Goal: Communication & Community: Answer question/provide support

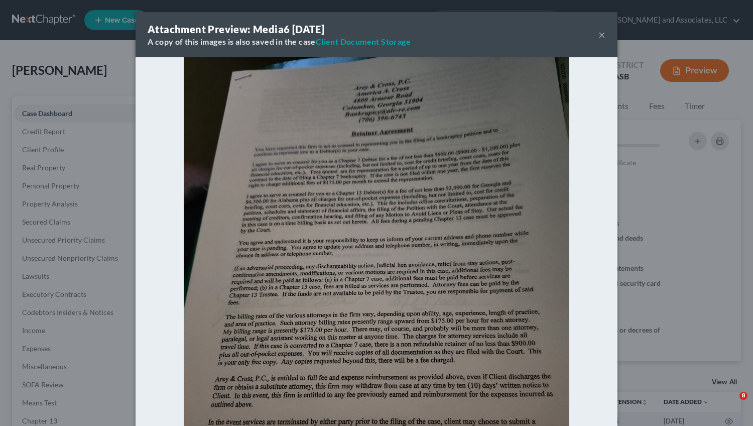
select select "0"
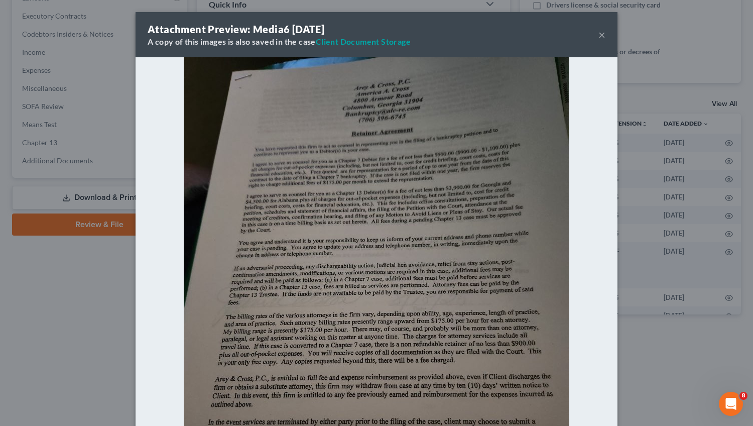
drag, startPoint x: 599, startPoint y: 35, endPoint x: 614, endPoint y: 118, distance: 84.2
click at [614, 118] on div "Attachment Preview: Media6 [DATE] A copy of this images is also saved in the ca…" at bounding box center [376, 213] width 753 height 426
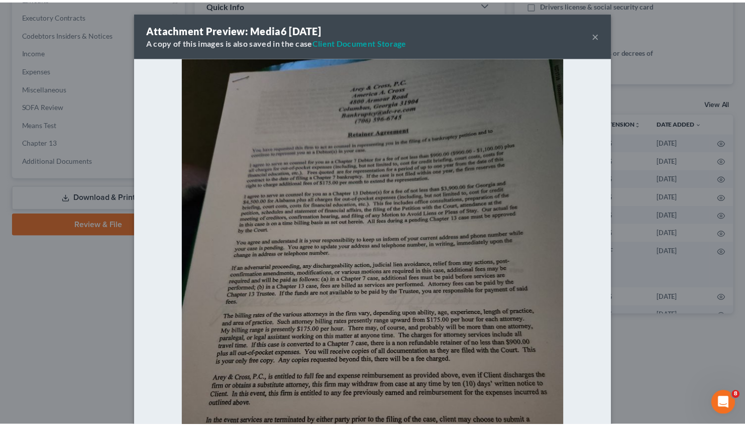
scroll to position [191, 0]
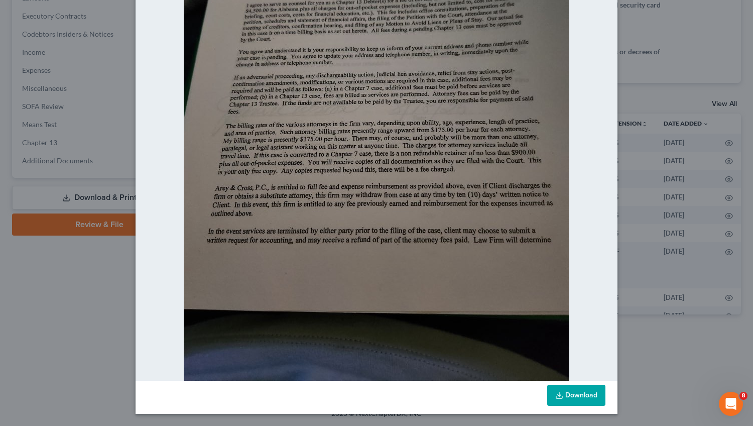
drag, startPoint x: 748, startPoint y: 53, endPoint x: 751, endPoint y: 226, distance: 172.8
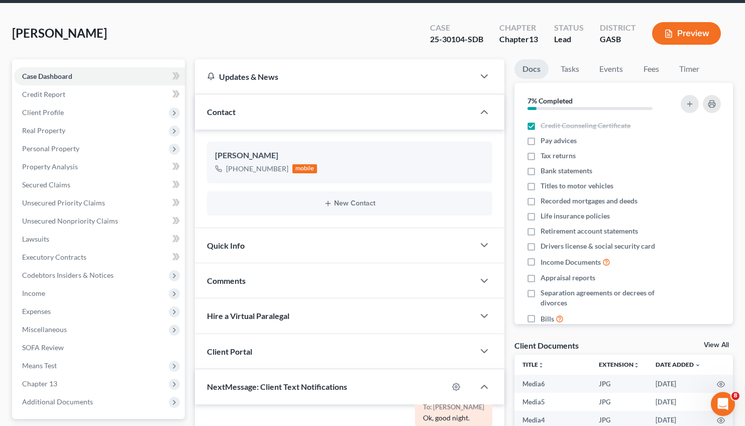
scroll to position [0, 0]
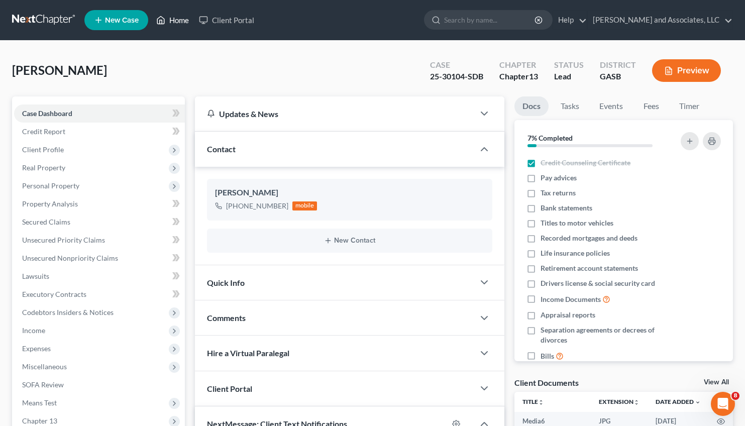
click at [167, 18] on link "Home" at bounding box center [172, 20] width 43 height 18
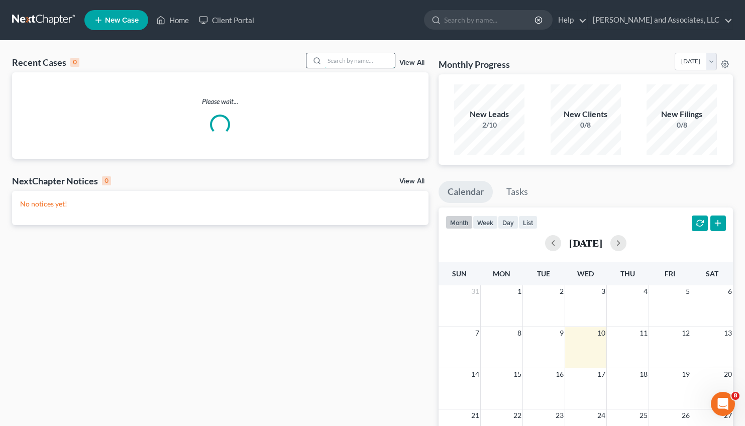
click at [324, 62] on input "search" at bounding box center [359, 60] width 70 height 15
type input "[PERSON_NAME]"
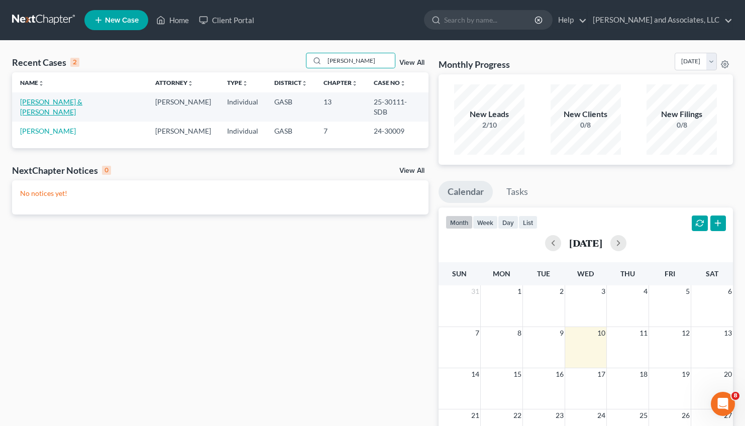
click at [58, 103] on link "[PERSON_NAME] & [PERSON_NAME]" at bounding box center [51, 106] width 62 height 19
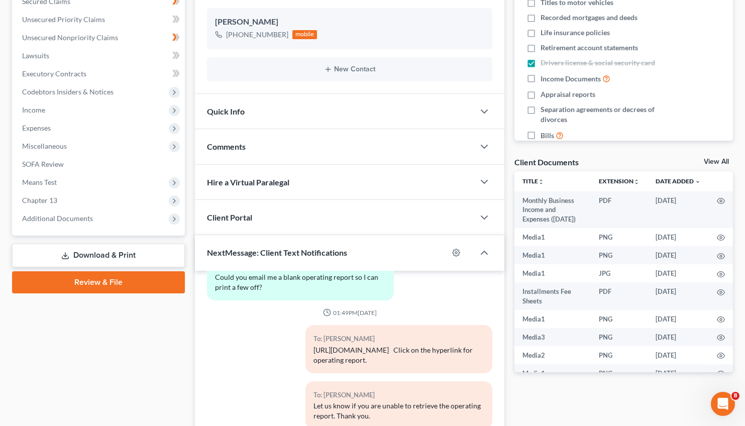
scroll to position [328, 0]
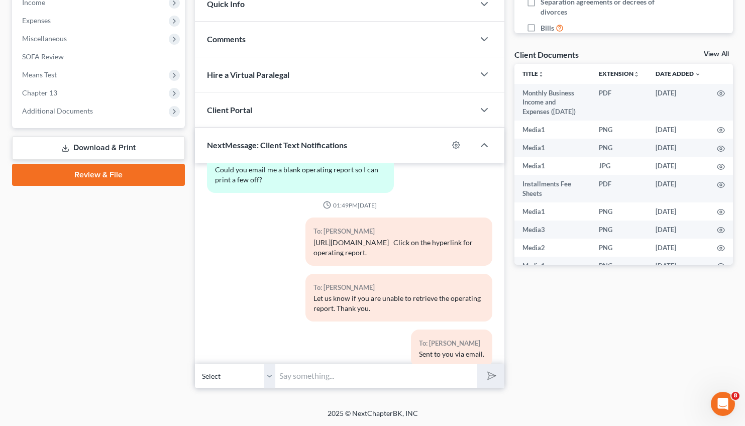
click at [290, 380] on input "text" at bounding box center [375, 376] width 201 height 25
click at [415, 375] on input "Good Afternoon, [PERSON_NAME]. Please advise if the operating reports for June,…" at bounding box center [375, 376] width 201 height 25
click at [443, 372] on input "Good Afternoon, [PERSON_NAME]. Please advise if the operating reports for June,…" at bounding box center [375, 376] width 201 height 25
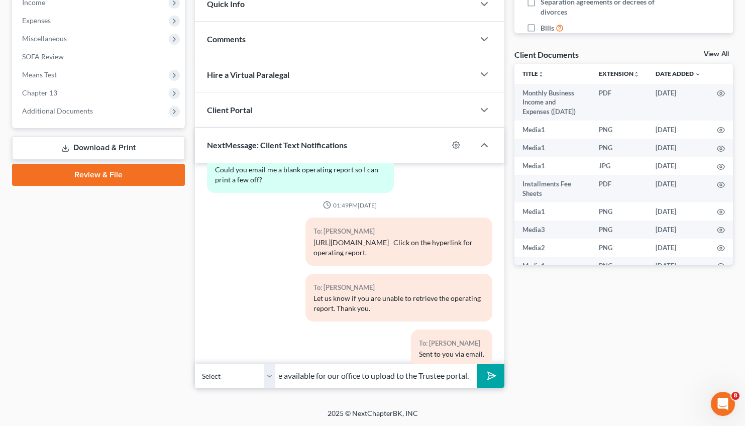
type input "Good Afternoon, [PERSON_NAME]. Please advise if the operating reports for June,…"
click at [492, 377] on icon "submit" at bounding box center [490, 376] width 14 height 14
click at [384, 372] on input "text" at bounding box center [375, 376] width 201 height 25
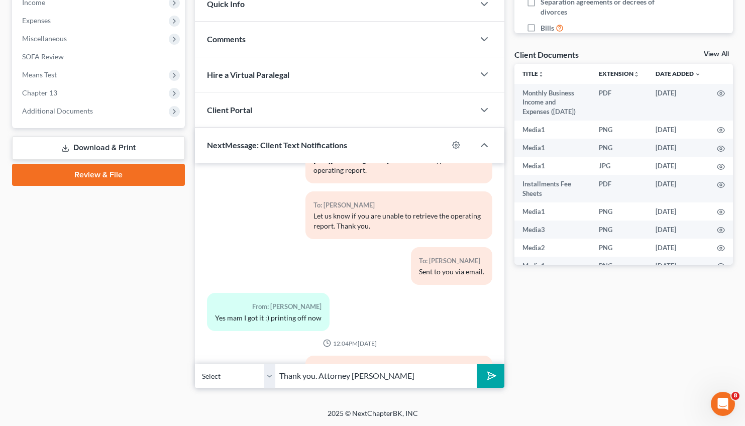
type input "Thank you. Attorney [PERSON_NAME]"
click at [490, 380] on icon "submit" at bounding box center [490, 376] width 14 height 14
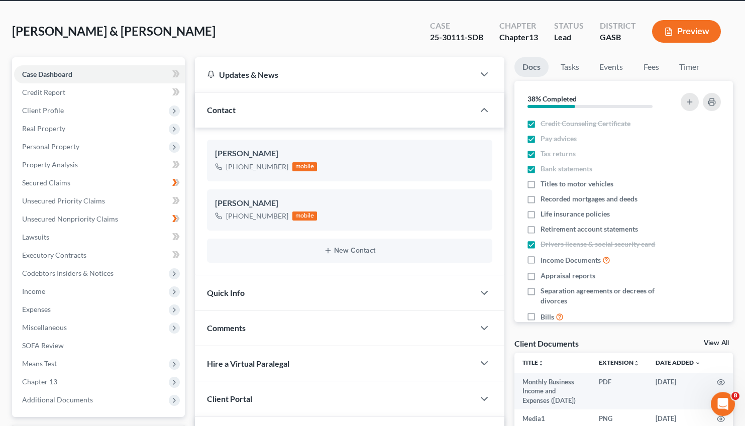
scroll to position [0, 0]
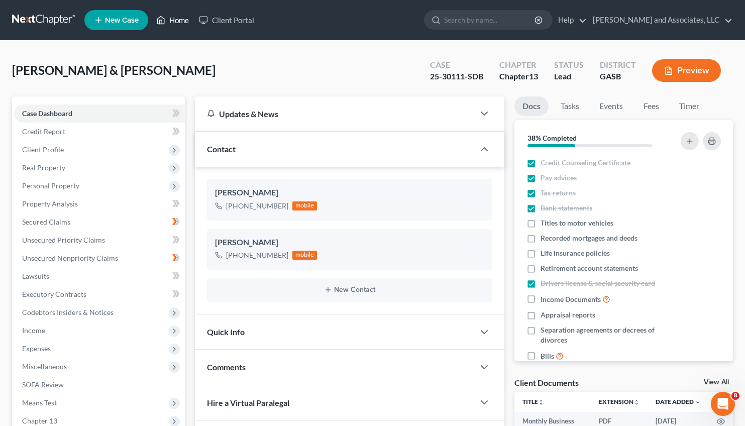
click at [179, 15] on link "Home" at bounding box center [172, 20] width 43 height 18
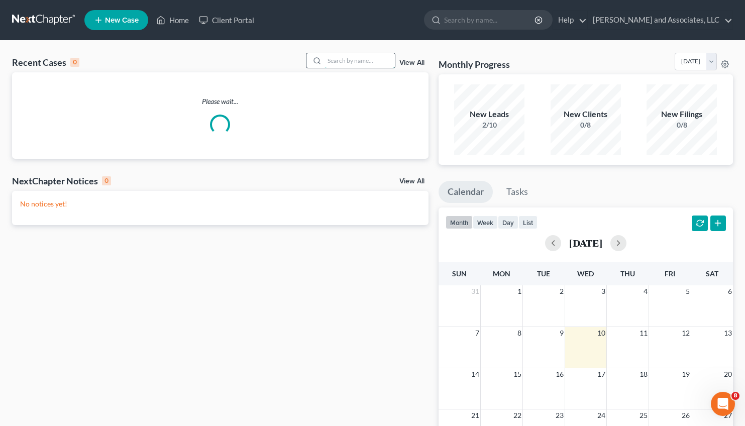
click at [337, 57] on input "search" at bounding box center [359, 60] width 70 height 15
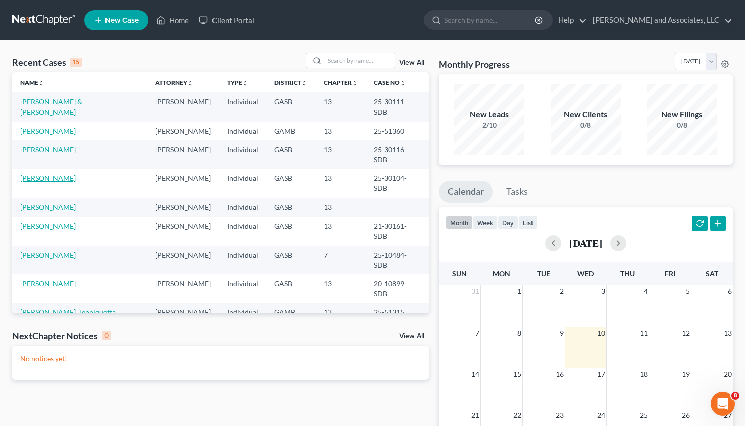
click at [57, 174] on link "[PERSON_NAME]" at bounding box center [48, 178] width 56 height 9
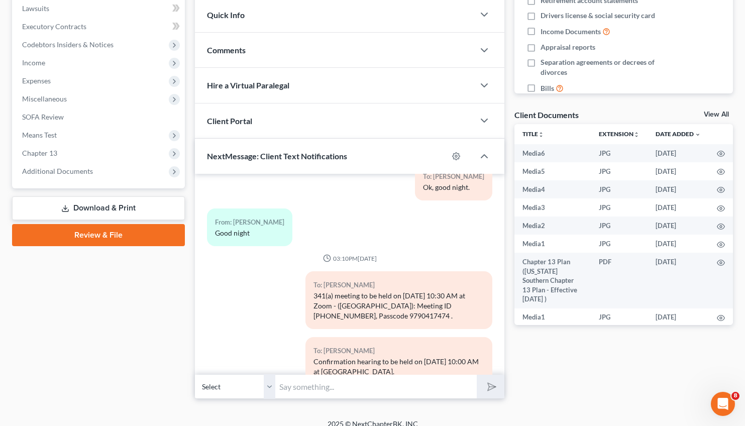
scroll to position [271, 0]
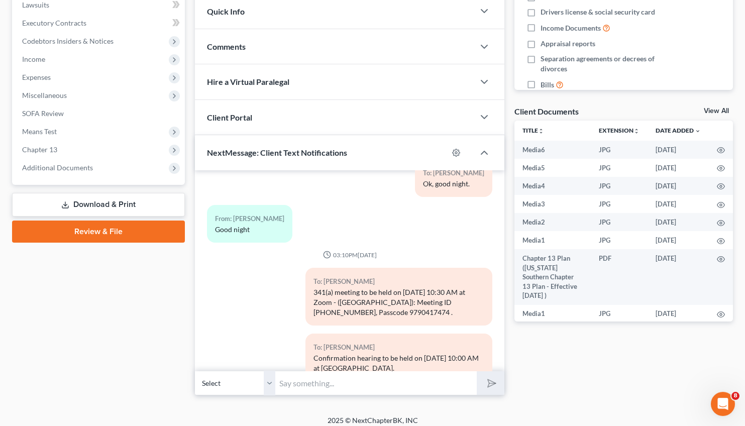
click at [298, 380] on input "text" at bounding box center [375, 383] width 201 height 25
type input "[PERSON_NAME], This is Attorney [PERSON_NAME]. You may come and sign the docume…"
click at [482, 380] on button "submit" at bounding box center [491, 383] width 28 height 24
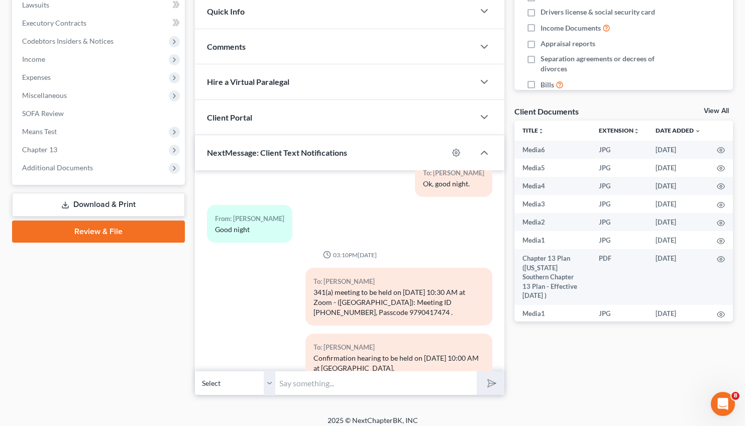
scroll to position [0, 0]
click at [319, 381] on input "text" at bounding box center [375, 383] width 201 height 25
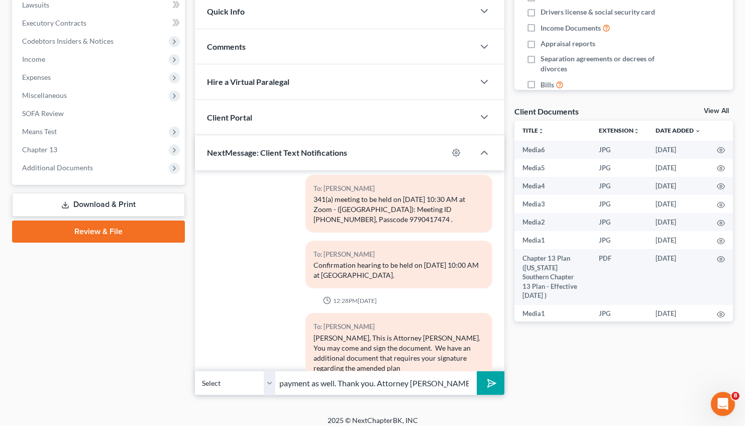
type input "payment as well. Thank you. Attorney [PERSON_NAME]"
click at [489, 383] on polygon "submit" at bounding box center [490, 383] width 12 height 12
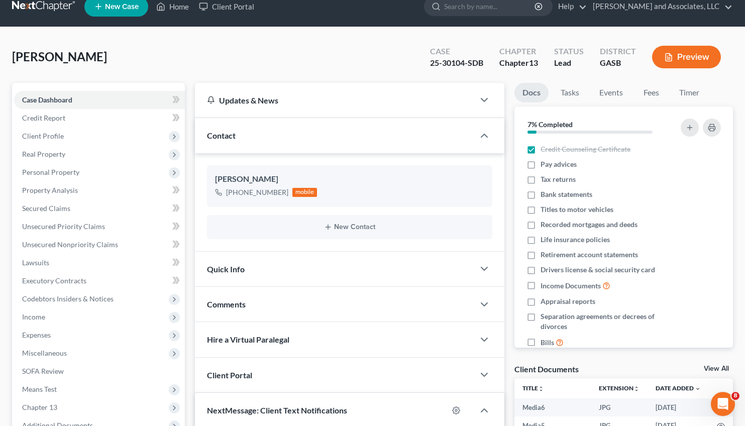
scroll to position [0, 0]
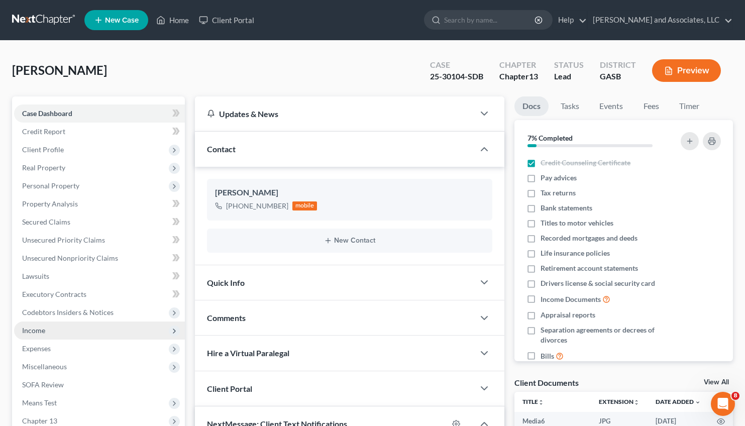
click at [31, 331] on span "Income" at bounding box center [33, 330] width 23 height 9
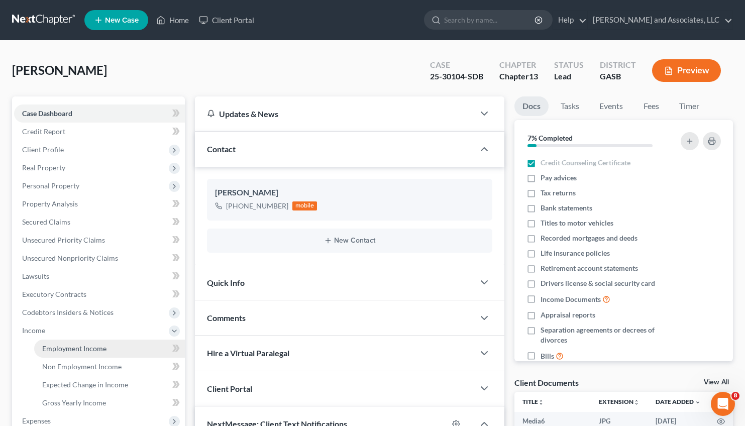
click at [73, 347] on span "Employment Income" at bounding box center [74, 348] width 64 height 9
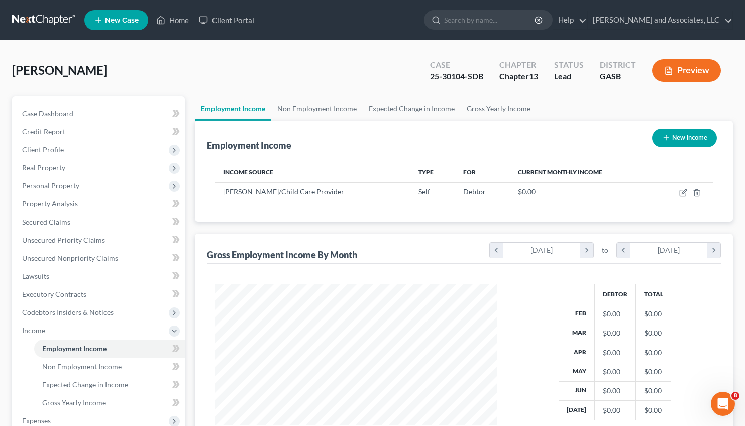
scroll to position [180, 302]
click at [86, 365] on span "Non Employment Income" at bounding box center [81, 366] width 79 height 9
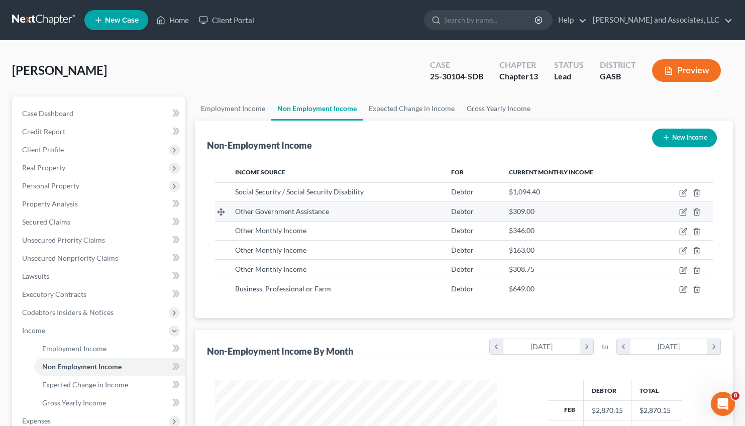
scroll to position [180, 302]
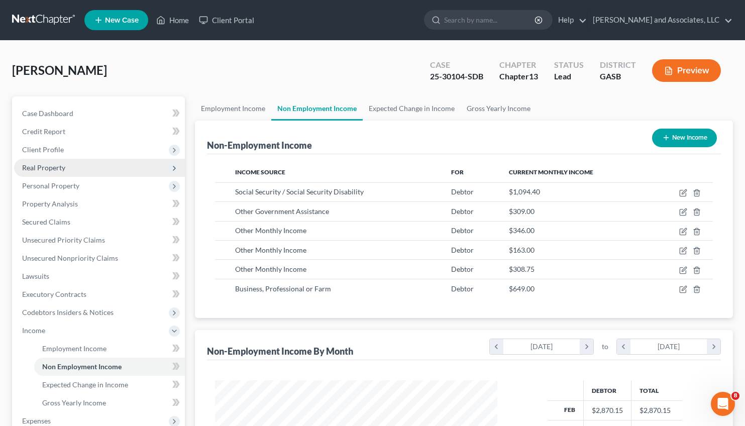
click at [40, 167] on span "Real Property" at bounding box center [43, 167] width 43 height 9
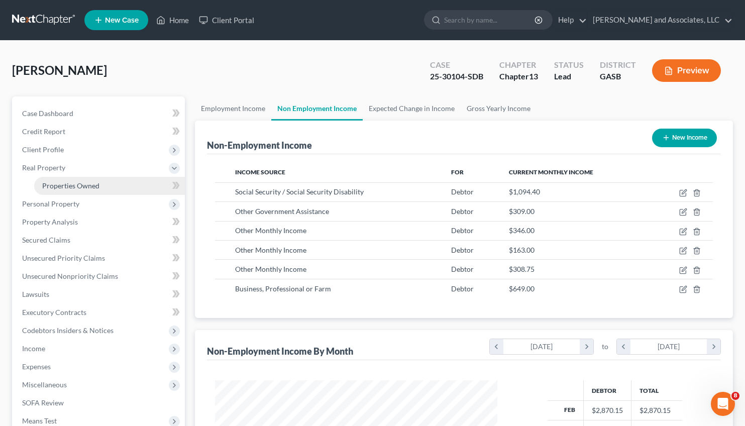
click at [69, 181] on span "Properties Owned" at bounding box center [70, 185] width 57 height 9
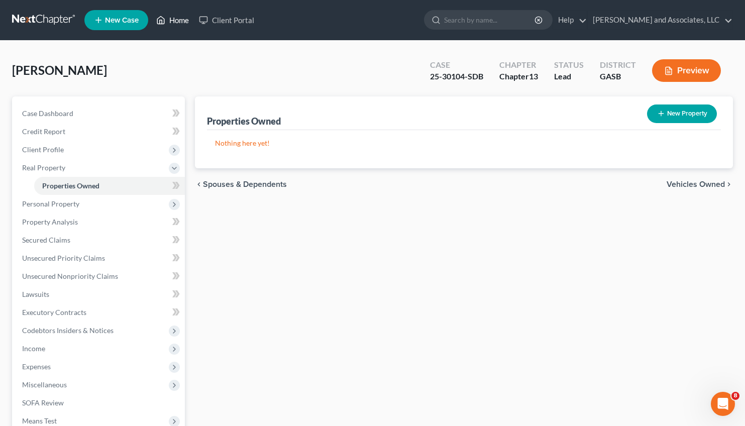
click at [180, 17] on link "Home" at bounding box center [172, 20] width 43 height 18
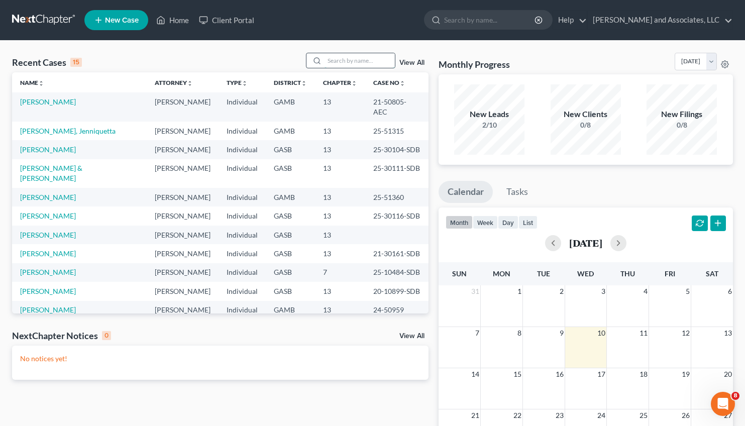
click at [343, 65] on input "search" at bounding box center [359, 60] width 70 height 15
type input "[PERSON_NAME]"
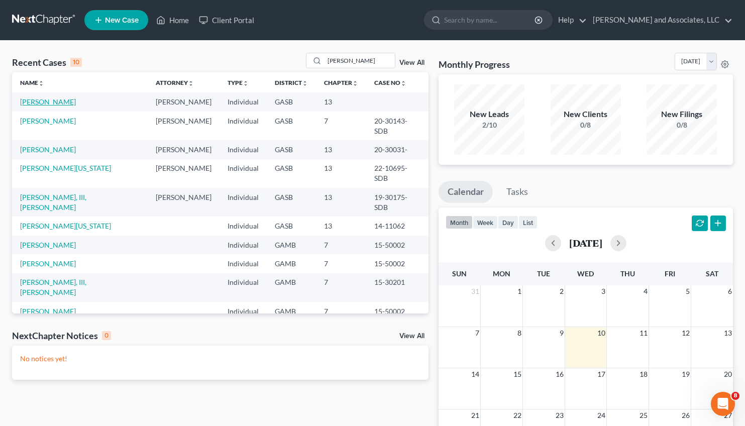
click at [49, 100] on link "[PERSON_NAME]" at bounding box center [48, 101] width 56 height 9
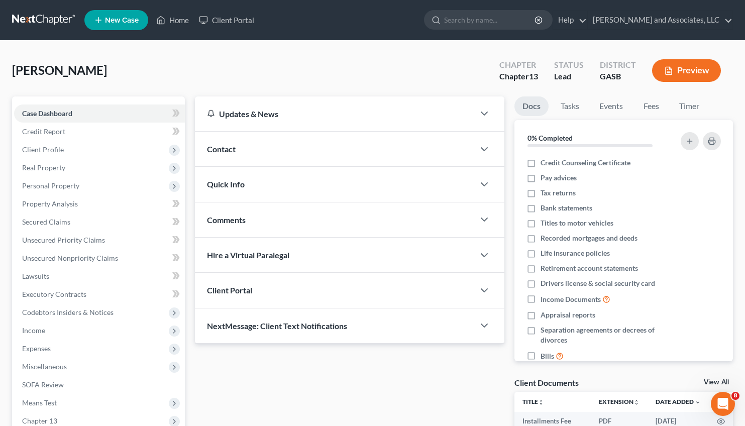
click at [221, 148] on span "Contact" at bounding box center [221, 149] width 29 height 10
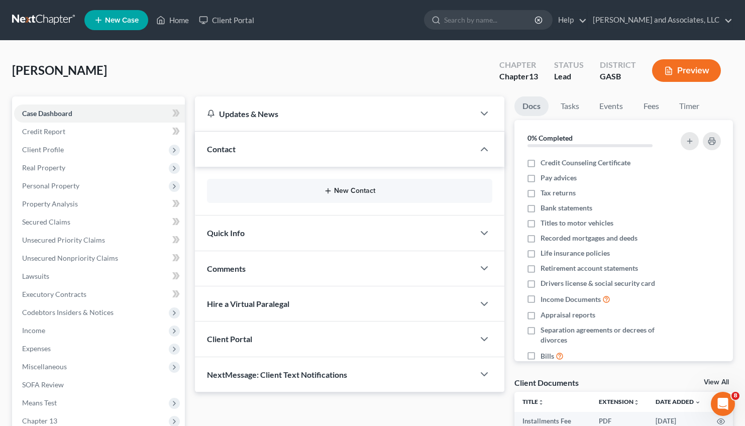
click at [340, 187] on button "New Contact" at bounding box center [350, 191] width 270 height 8
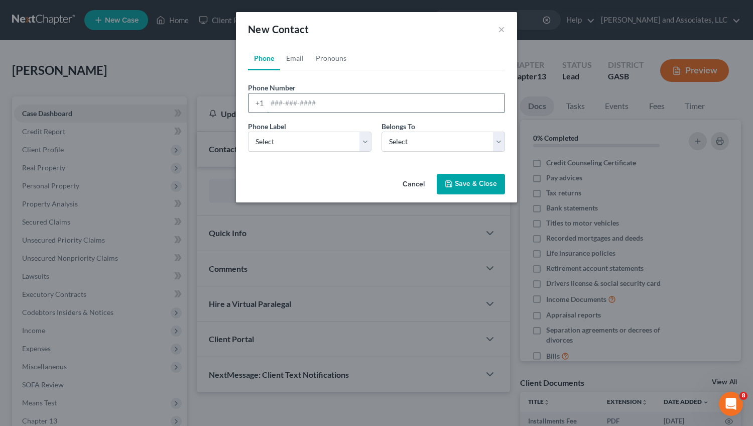
click at [283, 102] on input "tel" at bounding box center [386, 102] width 238 height 19
type input "4782312928"
select select "0"
click option "Mobile" at bounding box center [0, 0] width 0 height 0
click at [280, 178] on div "Cancel Save & Close" at bounding box center [376, 186] width 281 height 33
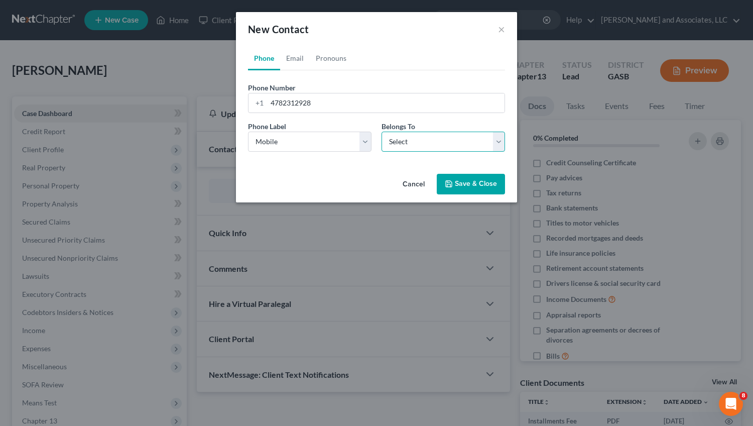
click at [382, 132] on select "Select Client Other" at bounding box center [444, 142] width 124 height 20
select select "0"
click option "Client" at bounding box center [0, 0] width 0 height 0
click at [466, 182] on button "Save & Close" at bounding box center [471, 184] width 68 height 21
